Goal: Browse casually

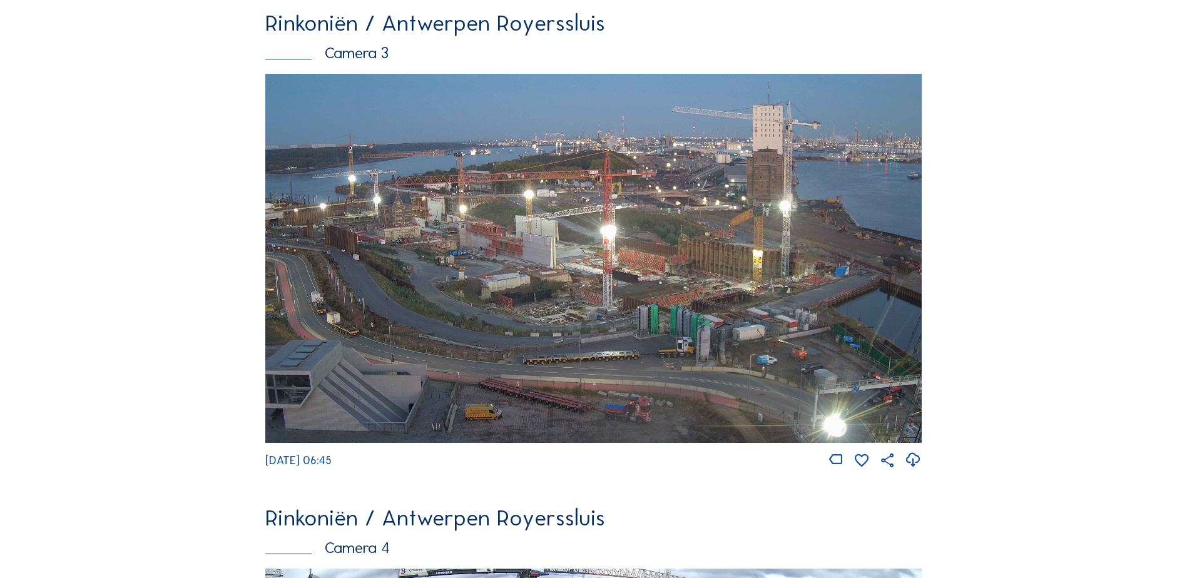
scroll to position [1502, 0]
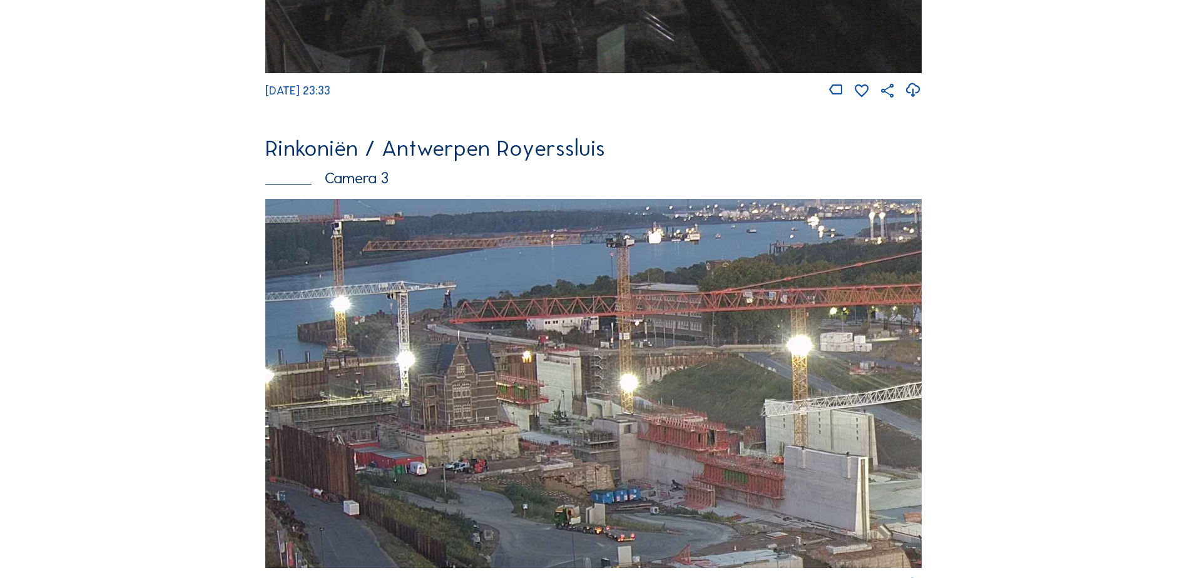
drag, startPoint x: 425, startPoint y: 401, endPoint x: 640, endPoint y: 305, distance: 235.5
click at [640, 305] on img at bounding box center [593, 383] width 656 height 369
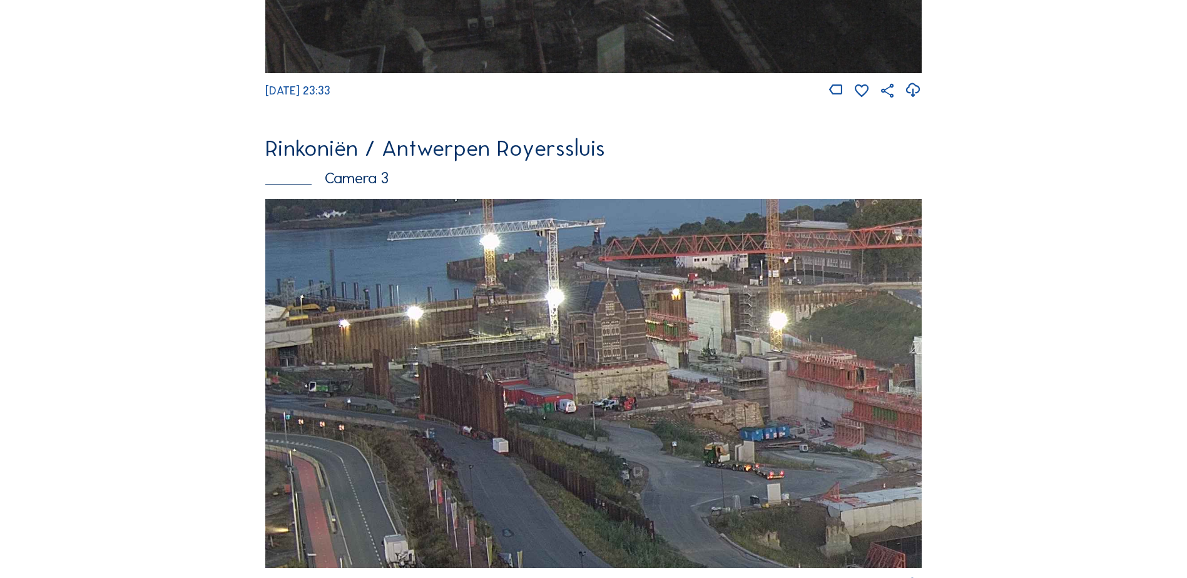
drag, startPoint x: 452, startPoint y: 370, endPoint x: 544, endPoint y: 338, distance: 97.7
click at [550, 328] on img at bounding box center [593, 383] width 656 height 369
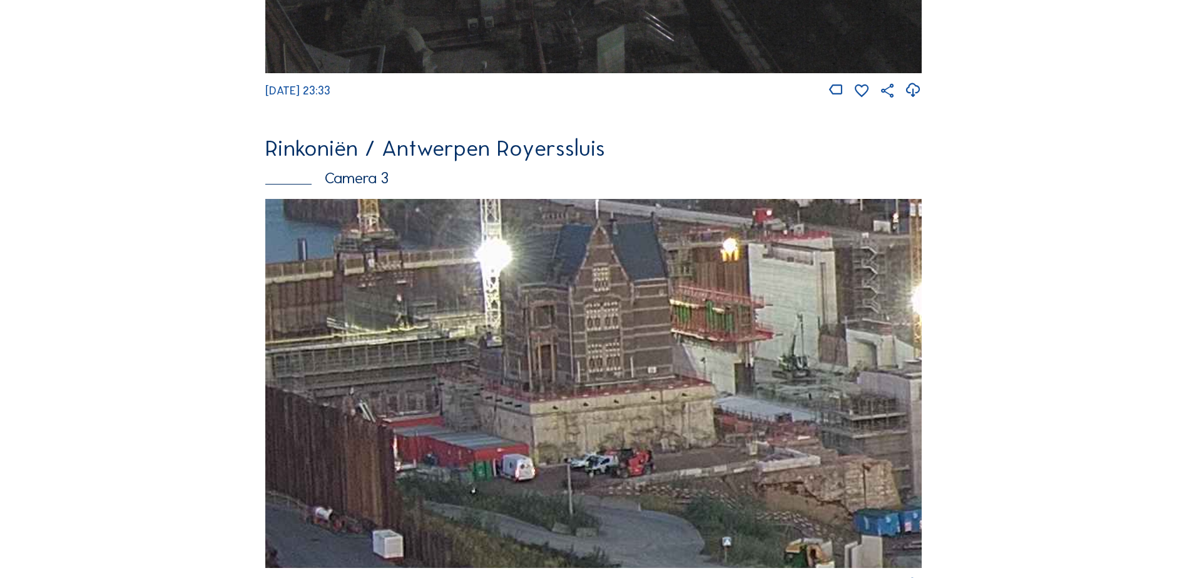
drag, startPoint x: 464, startPoint y: 363, endPoint x: 372, endPoint y: 398, distance: 99.2
click at [372, 398] on img at bounding box center [593, 383] width 656 height 369
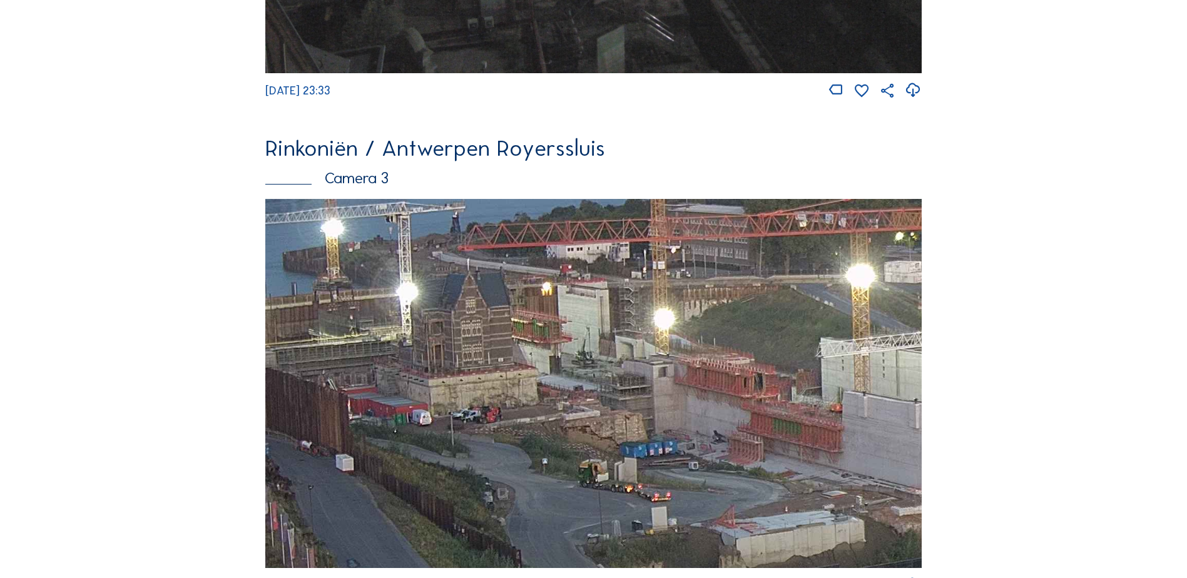
drag, startPoint x: 562, startPoint y: 407, endPoint x: 484, endPoint y: 391, distance: 79.1
click at [484, 391] on img at bounding box center [593, 383] width 656 height 369
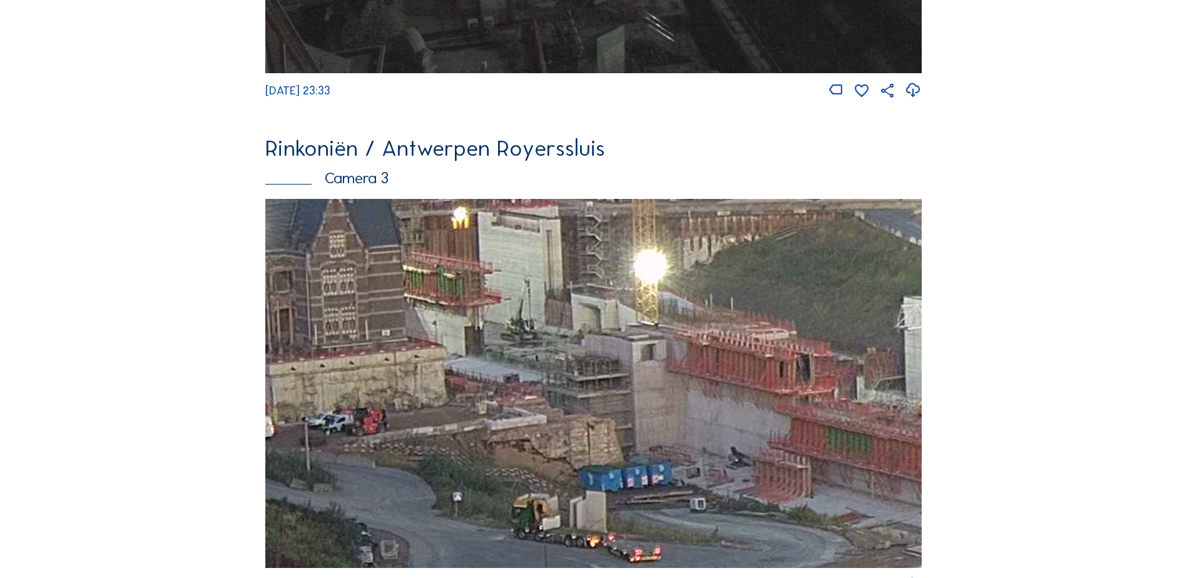
drag, startPoint x: 596, startPoint y: 349, endPoint x: 524, endPoint y: 319, distance: 77.4
click at [524, 319] on img at bounding box center [593, 383] width 656 height 369
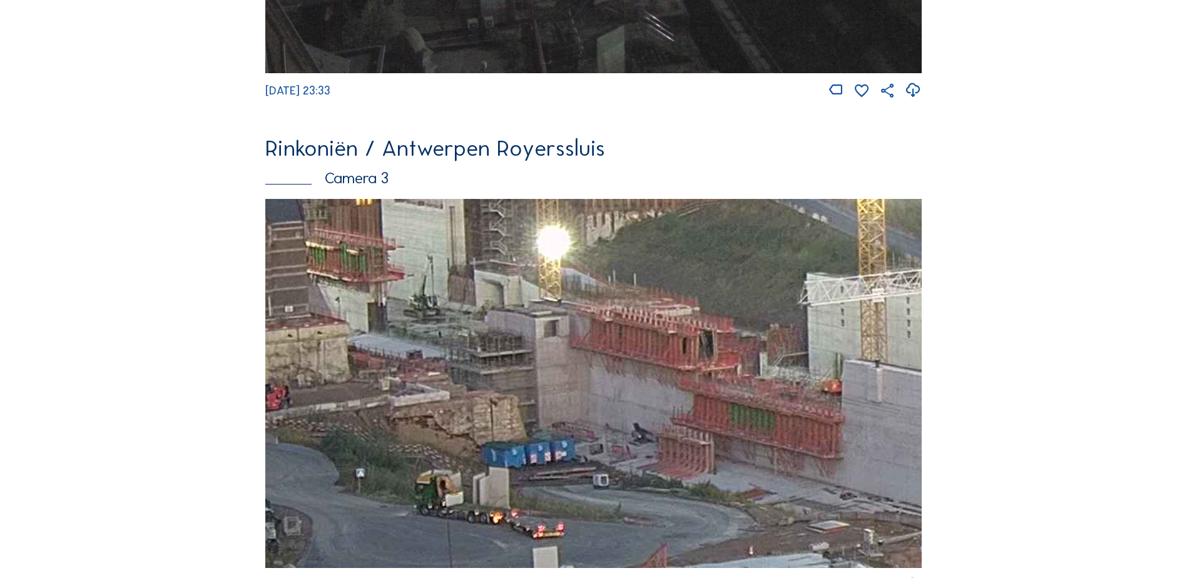
drag, startPoint x: 584, startPoint y: 373, endPoint x: 415, endPoint y: 323, distance: 176.3
click at [402, 322] on img at bounding box center [593, 383] width 656 height 369
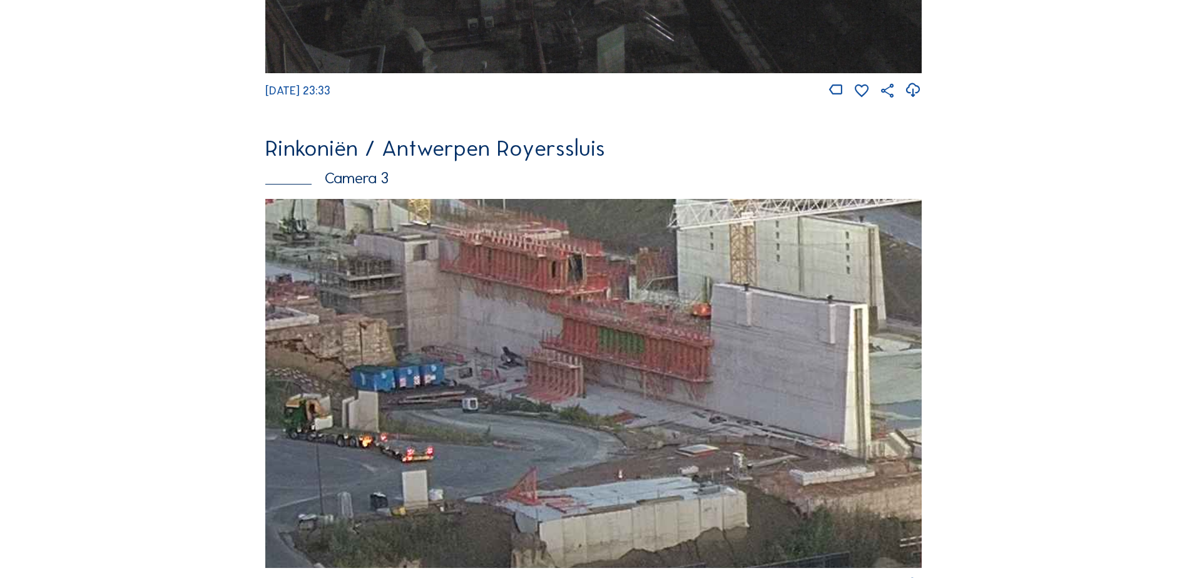
drag, startPoint x: 534, startPoint y: 437, endPoint x: 450, endPoint y: 295, distance: 164.7
click at [435, 288] on img at bounding box center [593, 383] width 656 height 369
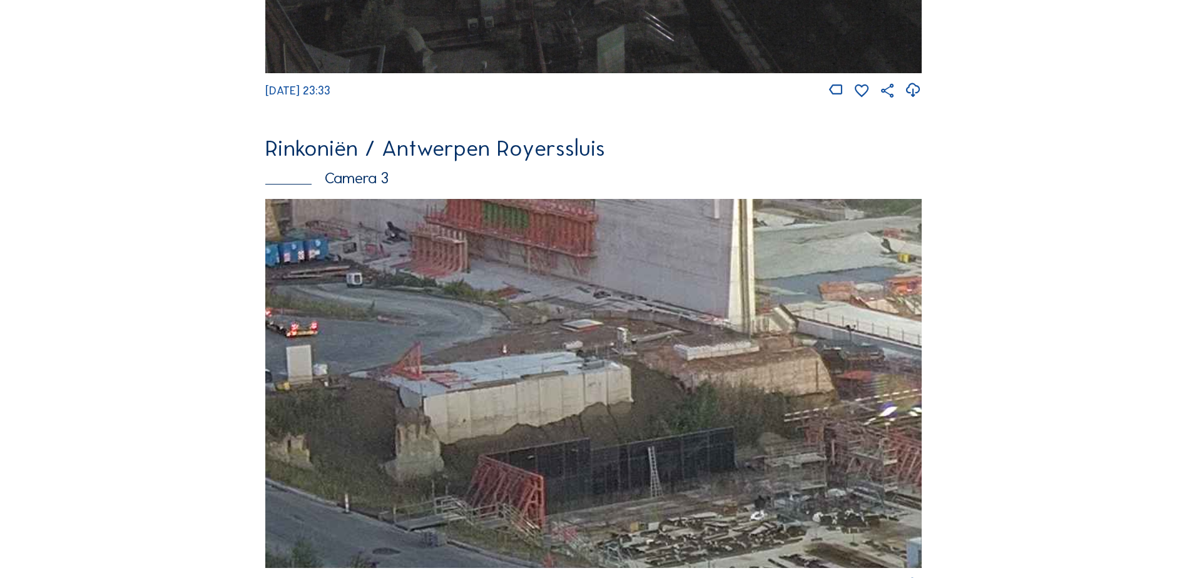
drag, startPoint x: 637, startPoint y: 372, endPoint x: 512, endPoint y: 285, distance: 152.4
click at [512, 286] on img at bounding box center [593, 383] width 656 height 369
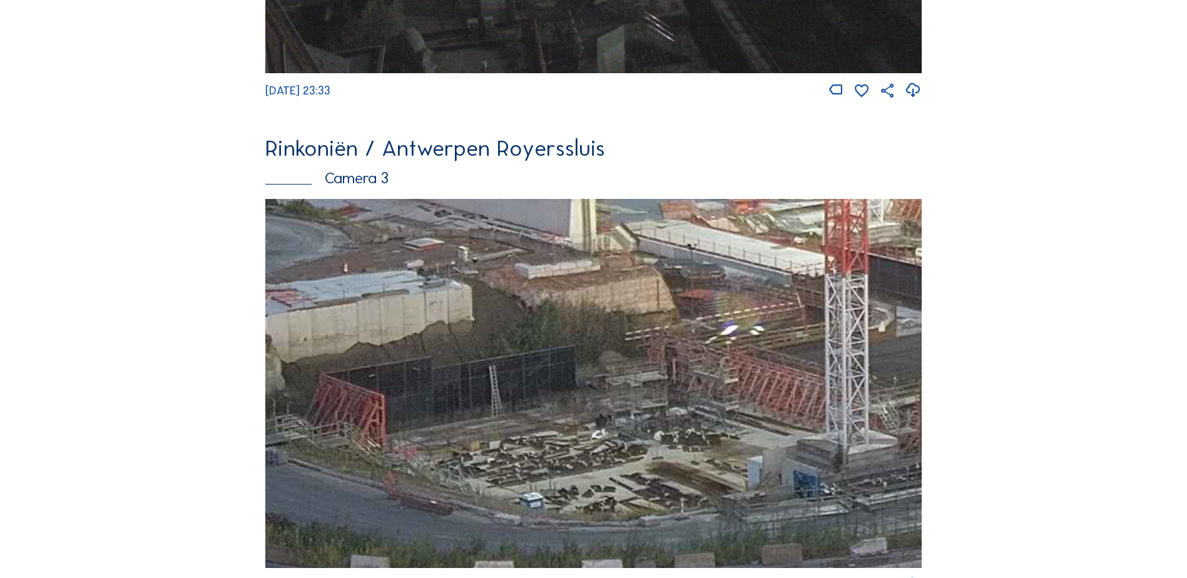
drag, startPoint x: 652, startPoint y: 393, endPoint x: 525, endPoint y: 379, distance: 127.2
click at [523, 379] on img at bounding box center [593, 383] width 656 height 369
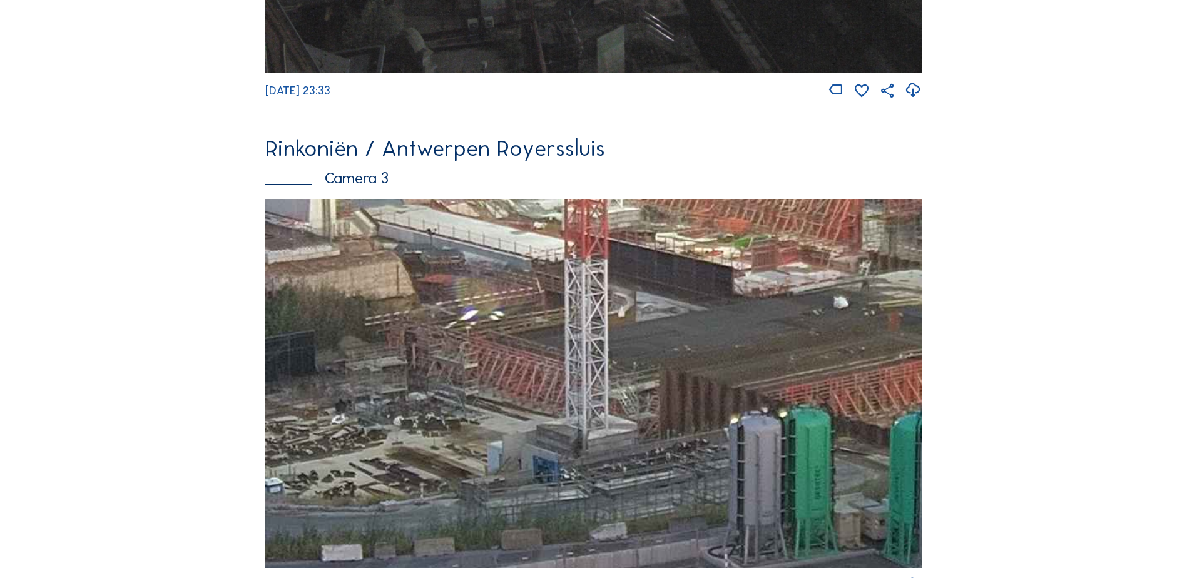
drag, startPoint x: 591, startPoint y: 420, endPoint x: 671, endPoint y: 398, distance: 83.6
click at [671, 398] on img at bounding box center [593, 383] width 656 height 369
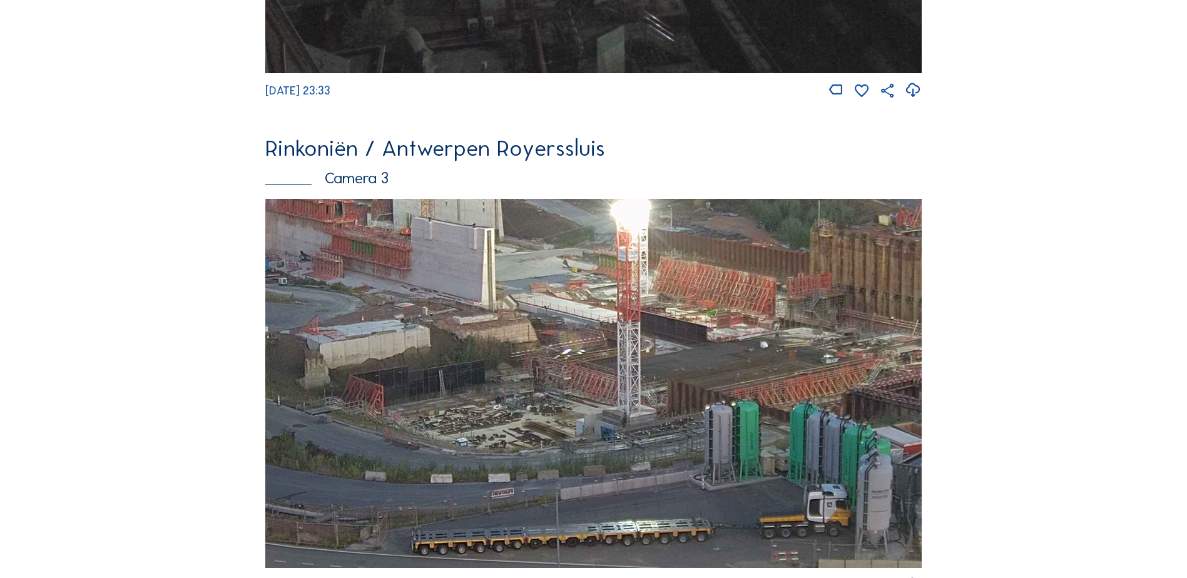
scroll to position [1752, 0]
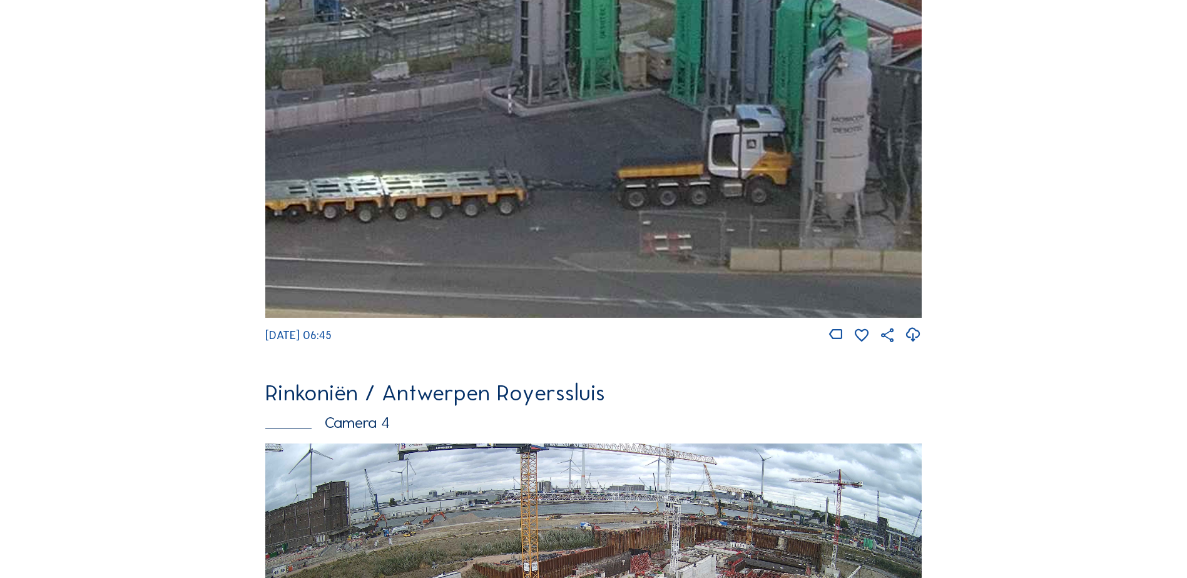
drag, startPoint x: 609, startPoint y: 272, endPoint x: 492, endPoint y: 167, distance: 157.2
click at [492, 167] on img at bounding box center [593, 133] width 656 height 369
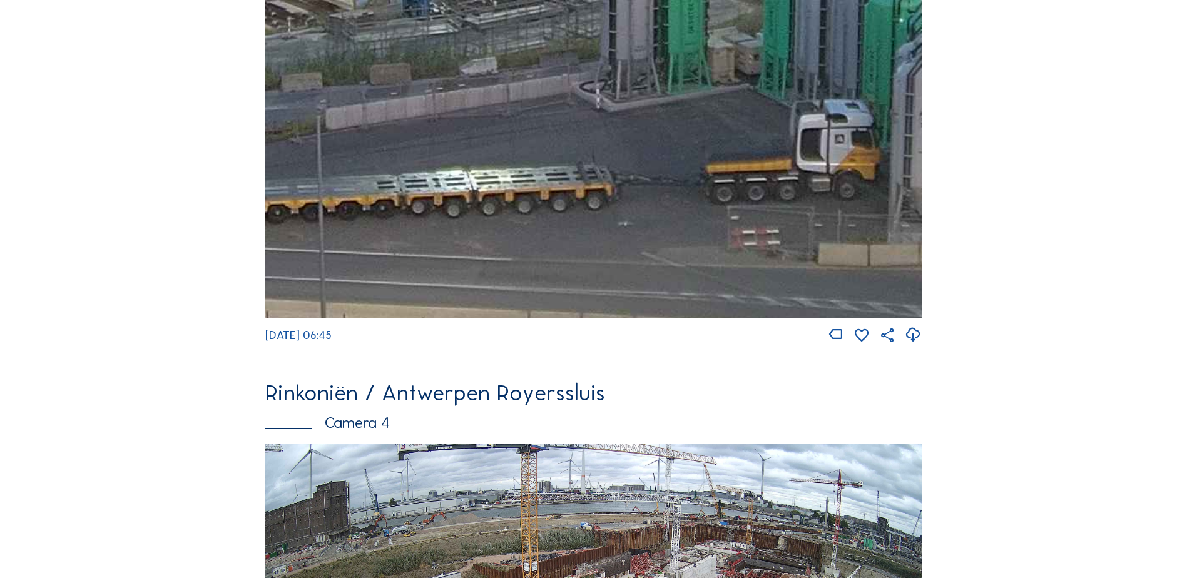
drag, startPoint x: 460, startPoint y: 174, endPoint x: 702, endPoint y: 194, distance: 243.5
click at [710, 191] on img at bounding box center [593, 133] width 656 height 369
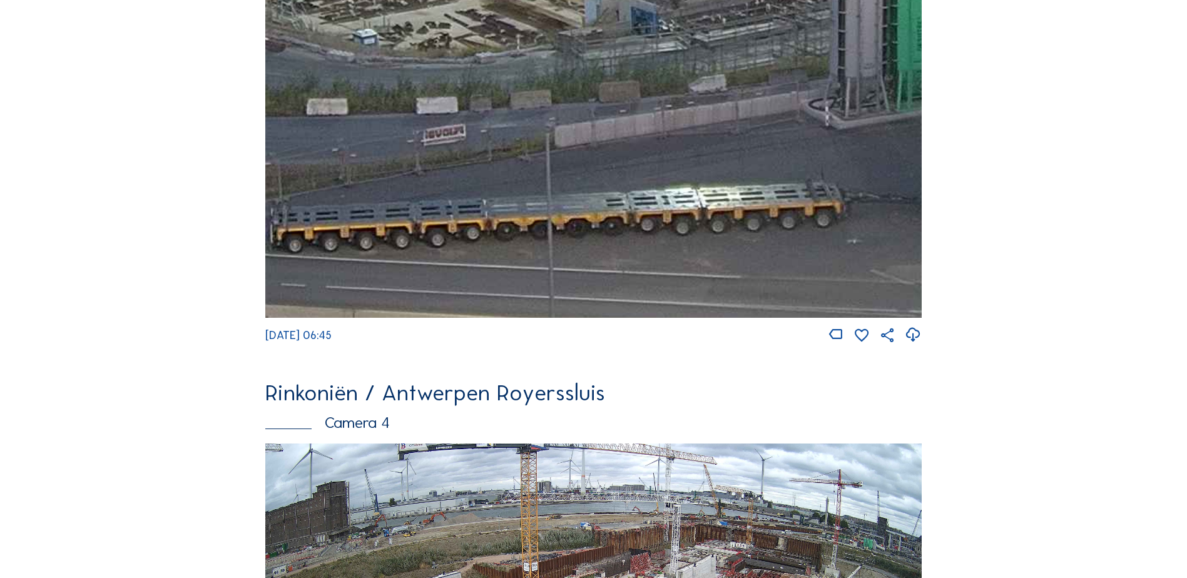
drag, startPoint x: 565, startPoint y: 183, endPoint x: 649, endPoint y: 196, distance: 84.3
click at [649, 196] on img at bounding box center [593, 133] width 656 height 369
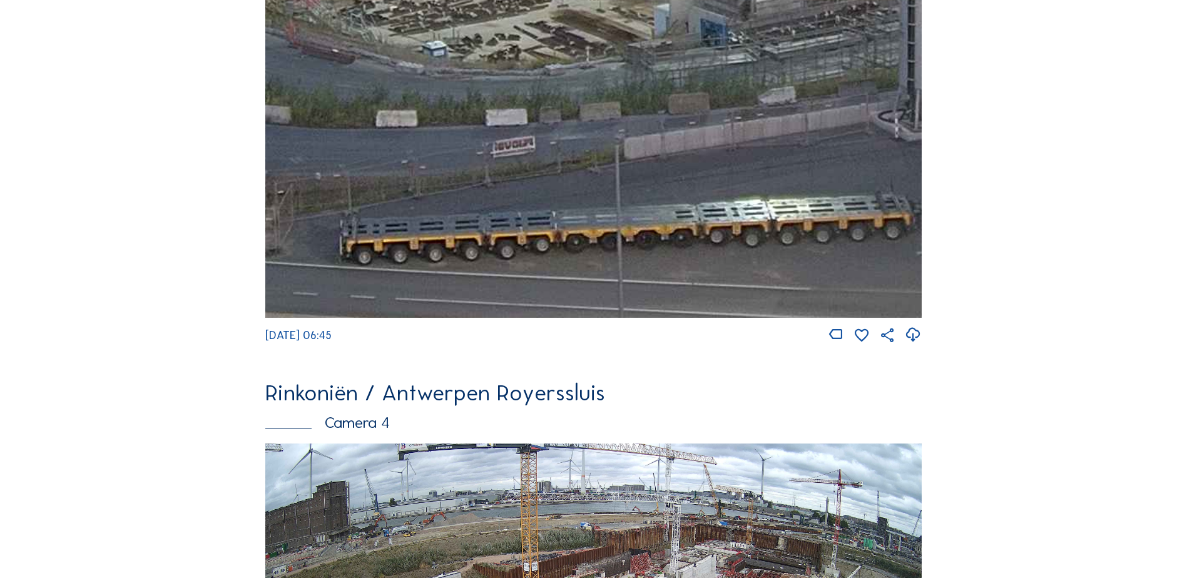
drag, startPoint x: 560, startPoint y: 216, endPoint x: 661, endPoint y: 197, distance: 103.2
click at [656, 197] on img at bounding box center [593, 133] width 656 height 369
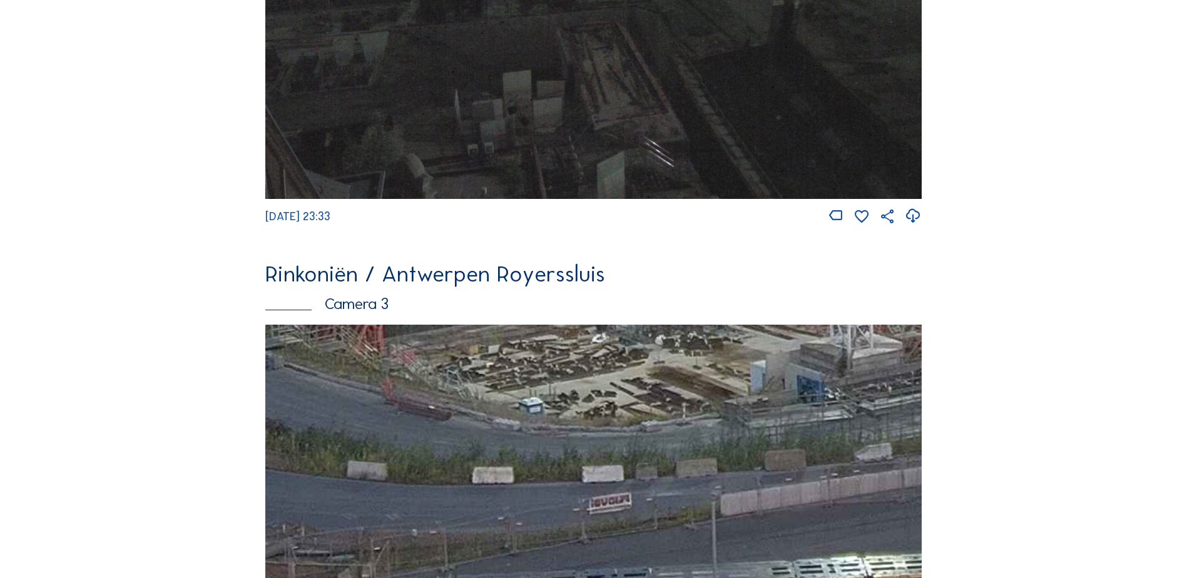
scroll to position [1626, 0]
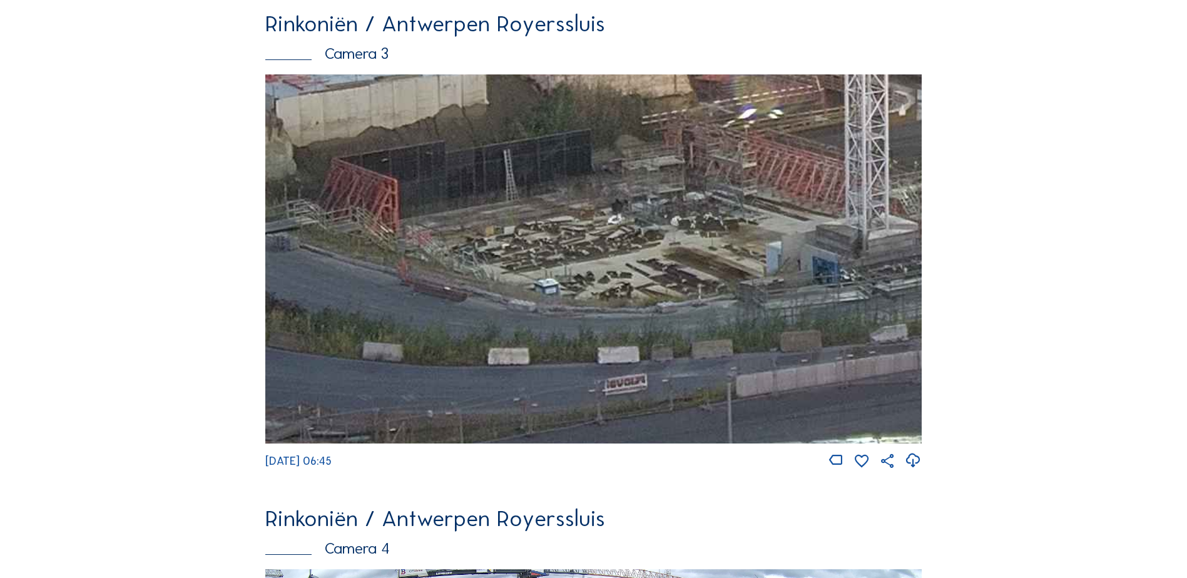
drag, startPoint x: 455, startPoint y: 214, endPoint x: 472, endPoint y: 349, distance: 136.2
click at [472, 349] on img at bounding box center [593, 258] width 656 height 369
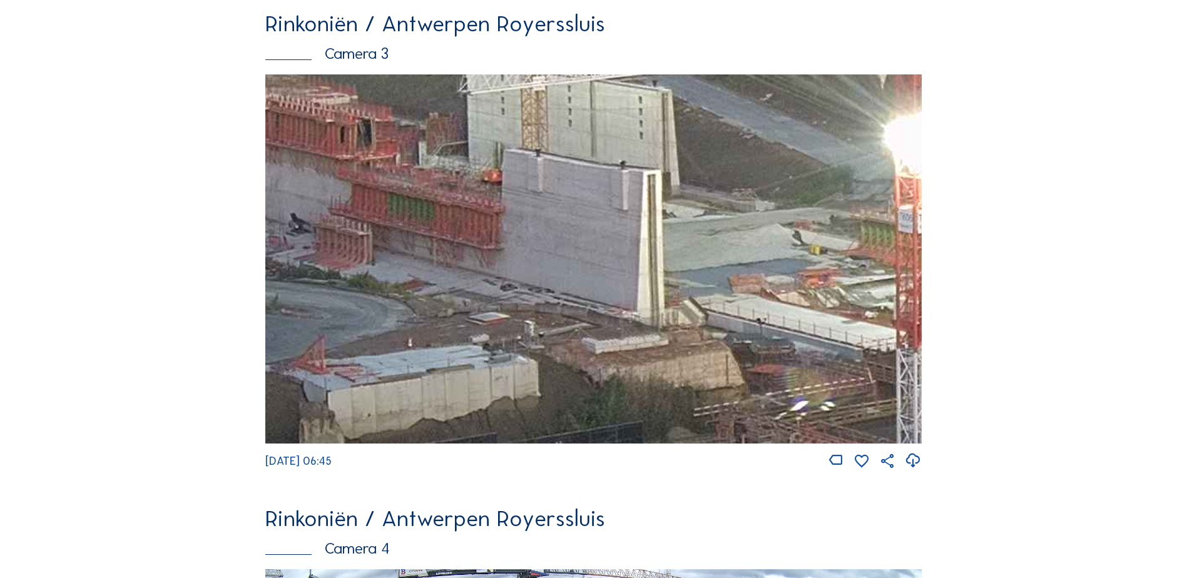
drag, startPoint x: 472, startPoint y: 173, endPoint x: 523, endPoint y: 462, distance: 292.8
click at [523, 462] on div "[DATE] 06:45" at bounding box center [593, 271] width 656 height 395
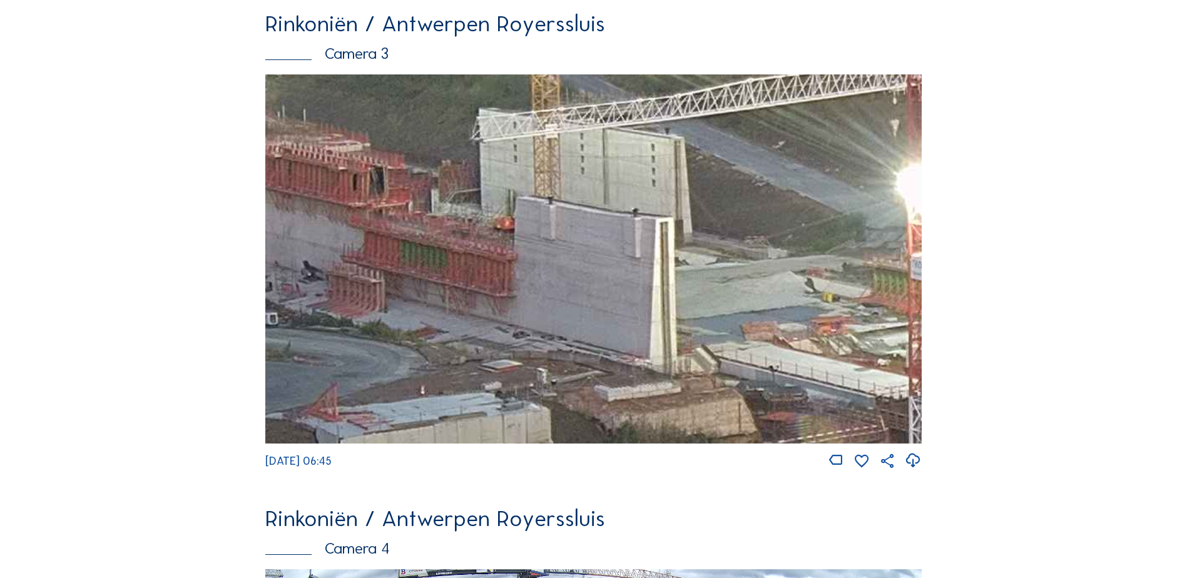
drag, startPoint x: 488, startPoint y: 322, endPoint x: 522, endPoint y: 399, distance: 84.3
click at [515, 414] on img at bounding box center [593, 258] width 656 height 369
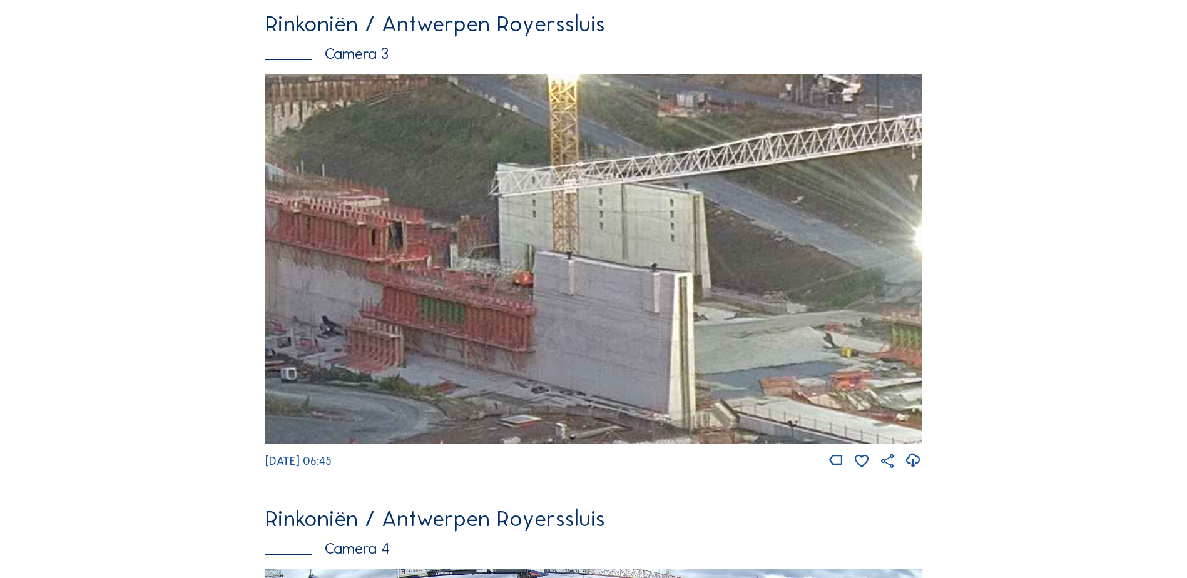
drag, startPoint x: 557, startPoint y: 281, endPoint x: 551, endPoint y: 361, distance: 80.3
click at [551, 361] on img at bounding box center [593, 258] width 656 height 369
